Goal: Task Accomplishment & Management: Complete application form

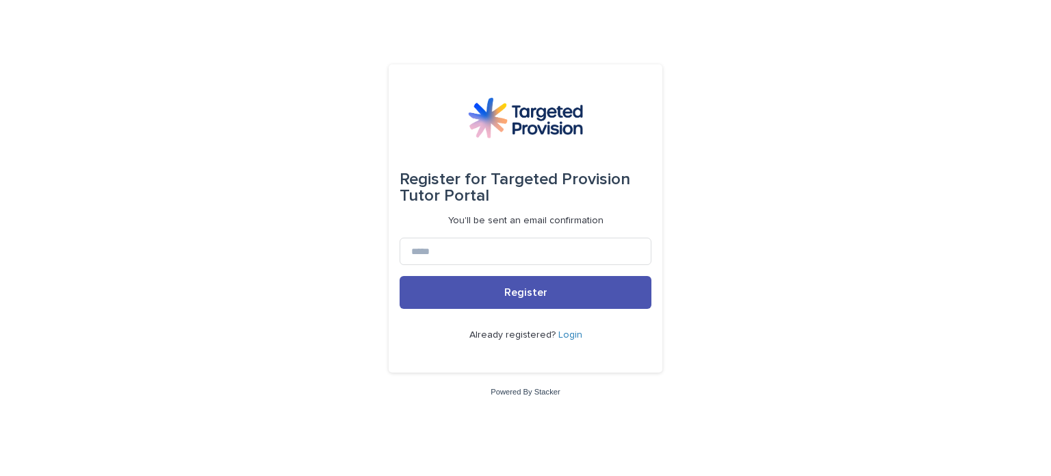
click at [461, 232] on form "Register for Targeted Provision Tutor Portal You'll be sent an email confirmati…" at bounding box center [526, 218] width 252 height 286
click at [439, 251] on input at bounding box center [526, 251] width 252 height 27
type input "**********"
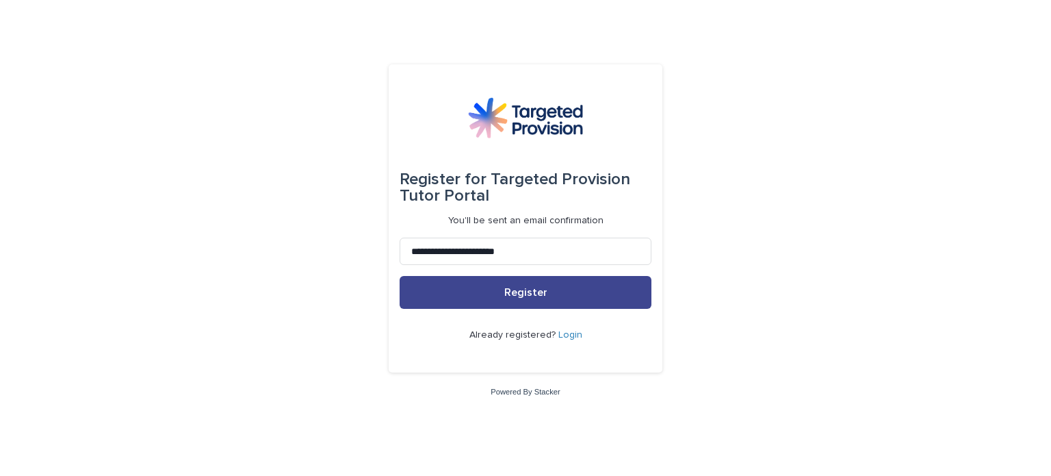
click at [472, 298] on button "Register" at bounding box center [526, 292] width 252 height 33
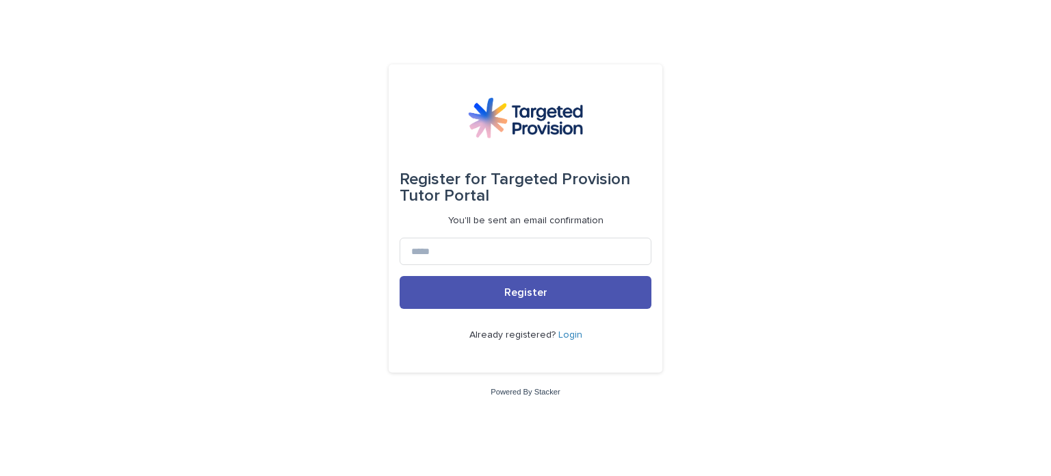
click at [567, 331] on link "Login" at bounding box center [571, 335] width 24 height 10
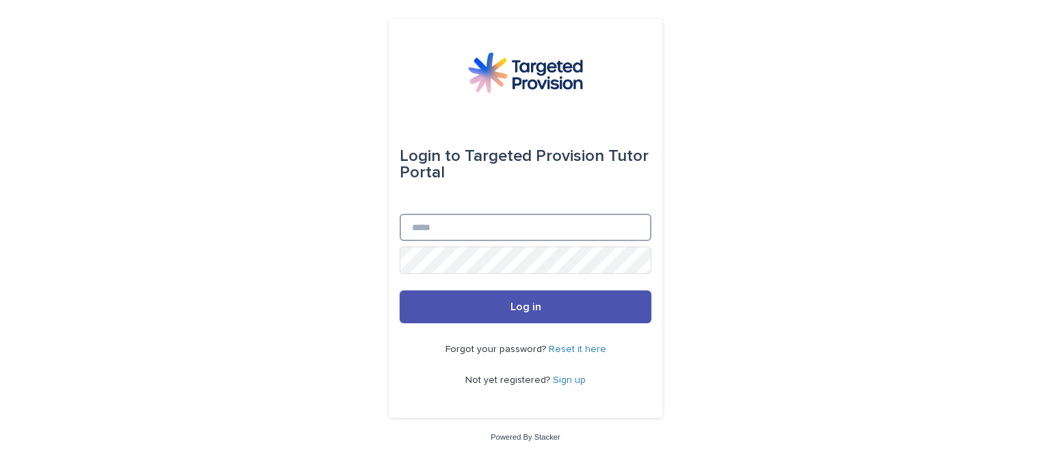
click at [452, 235] on input "Email" at bounding box center [526, 227] width 252 height 27
type input "**********"
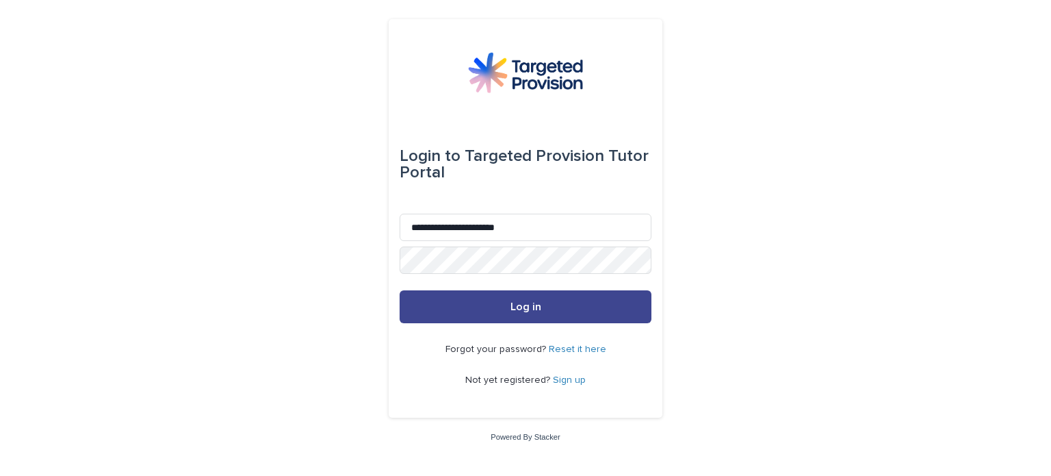
click at [523, 306] on span "Log in" at bounding box center [526, 306] width 31 height 11
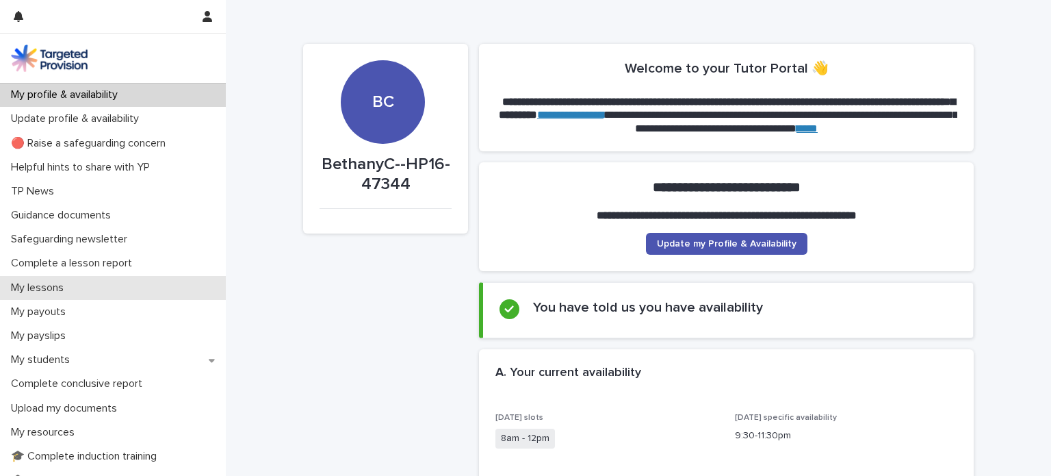
click at [37, 285] on p "My lessons" at bounding box center [39, 287] width 69 height 13
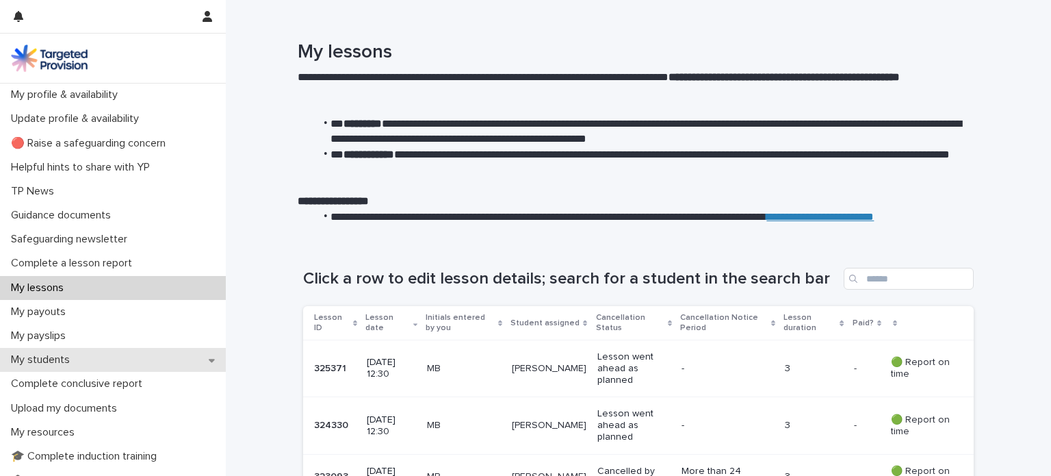
click at [48, 355] on p "My students" at bounding box center [42, 359] width 75 height 13
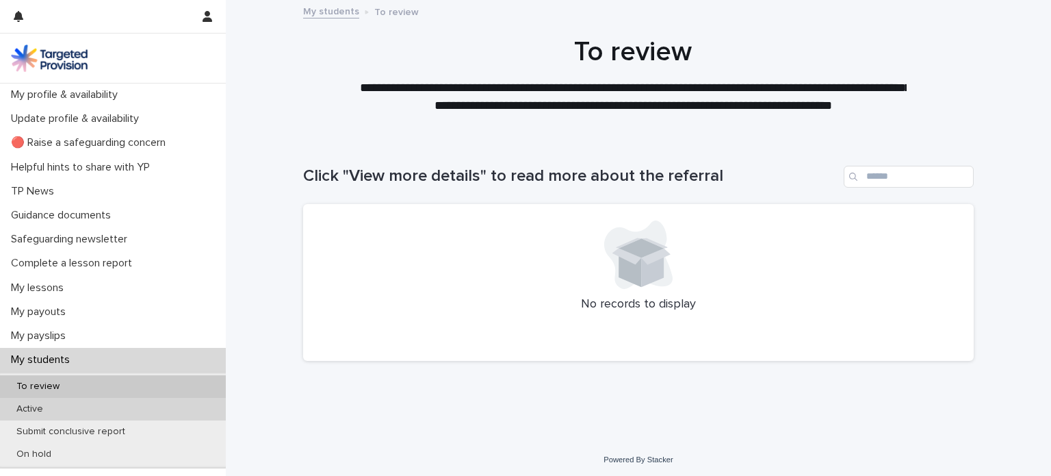
click at [28, 402] on div "Active" at bounding box center [113, 409] width 226 height 23
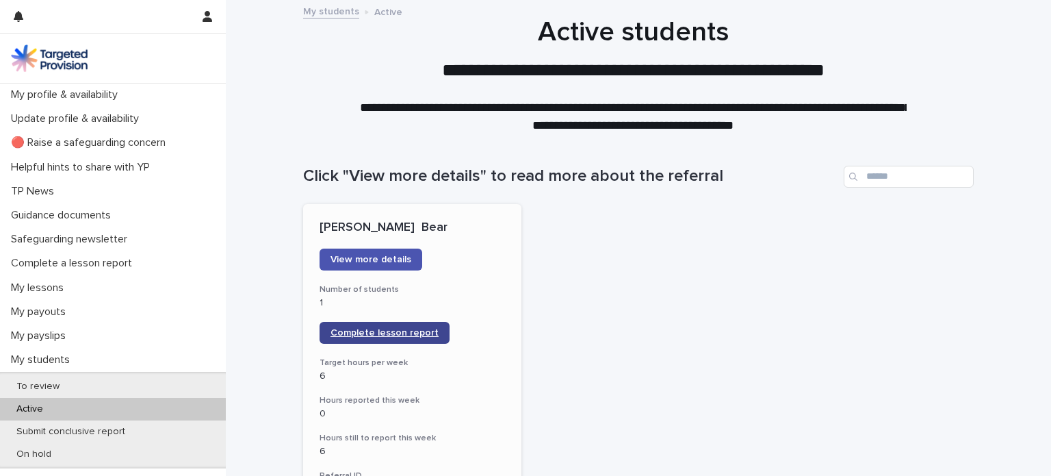
click at [346, 328] on span "Complete lesson report" at bounding box center [385, 333] width 108 height 10
